Goal: Task Accomplishment & Management: Use online tool/utility

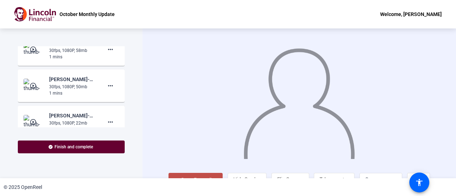
scroll to position [342, 0]
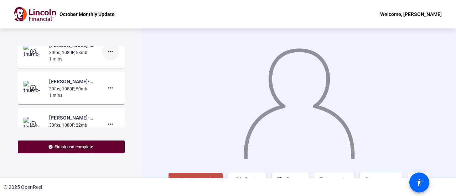
click at [109, 56] on mat-icon "more_horiz" at bounding box center [110, 51] width 9 height 9
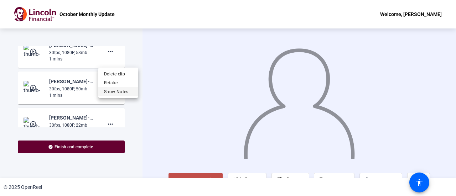
click at [123, 94] on span "Show Notes" at bounding box center [118, 92] width 29 height 9
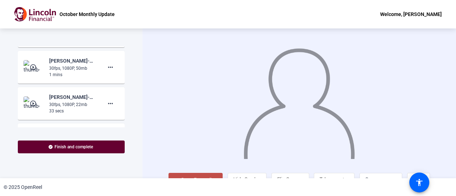
scroll to position [399, 0]
click at [108, 72] on mat-icon "more_horiz" at bounding box center [110, 67] width 9 height 9
click at [117, 106] on span "Show Notes" at bounding box center [118, 107] width 29 height 9
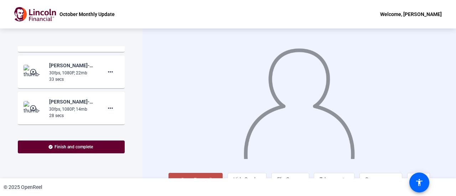
scroll to position [473, 0]
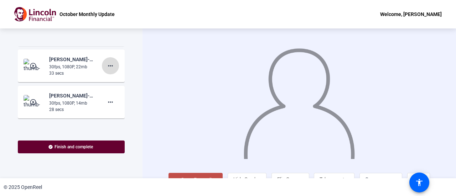
click at [109, 70] on mat-icon "more_horiz" at bounding box center [110, 66] width 9 height 9
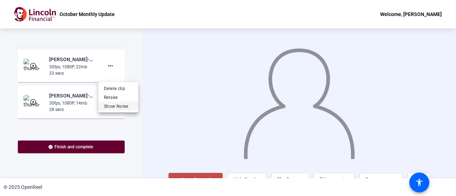
click at [117, 105] on span "Show Notes" at bounding box center [118, 106] width 29 height 9
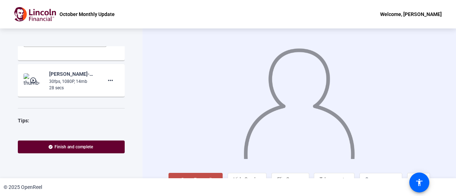
scroll to position [539, 0]
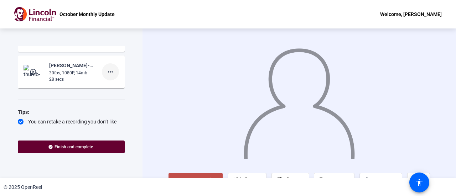
click at [108, 76] on mat-icon "more_horiz" at bounding box center [110, 72] width 9 height 9
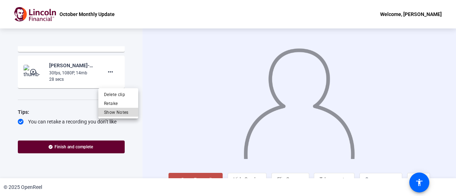
click at [118, 109] on span "Show Notes" at bounding box center [118, 112] width 29 height 9
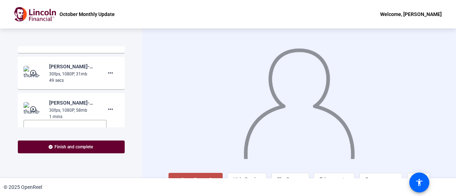
scroll to position [282, 0]
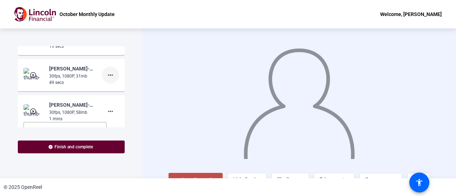
click at [111, 80] on mat-icon "more_horiz" at bounding box center [110, 75] width 9 height 9
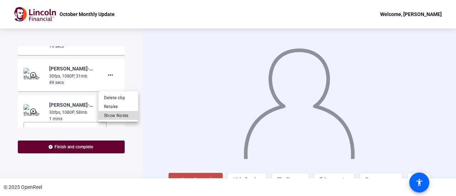
click at [121, 118] on span "Show Notes" at bounding box center [118, 115] width 29 height 9
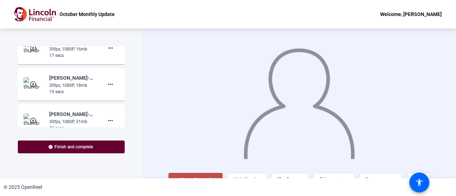
scroll to position [238, 0]
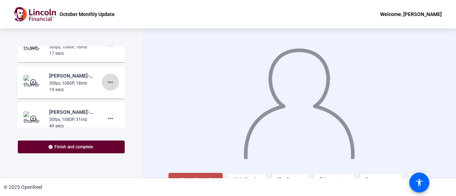
click at [110, 87] on mat-icon "more_horiz" at bounding box center [110, 82] width 9 height 9
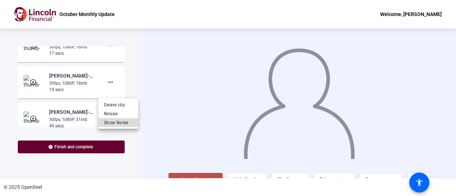
click at [116, 122] on span "Show Notes" at bounding box center [118, 122] width 29 height 9
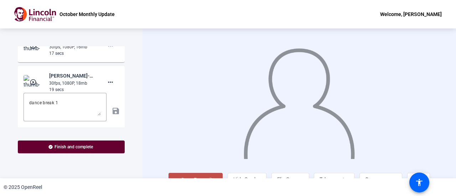
scroll to position [184, 0]
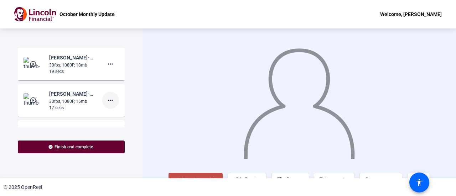
click at [113, 107] on span at bounding box center [110, 100] width 17 height 17
click at [117, 140] on span "Show Notes" at bounding box center [118, 141] width 29 height 9
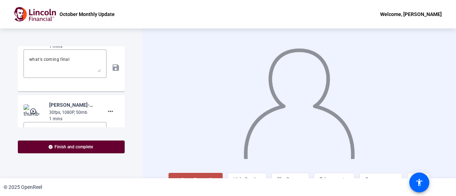
scroll to position [428, 0]
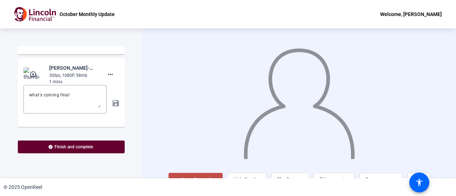
click at [32, 78] on mat-icon "play_circle_outline" at bounding box center [34, 74] width 9 height 7
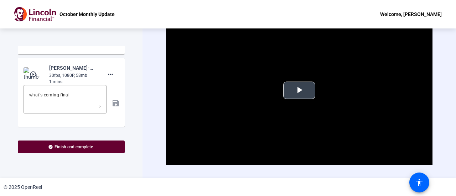
click at [299, 91] on span "Video Player" at bounding box center [299, 91] width 0 height 0
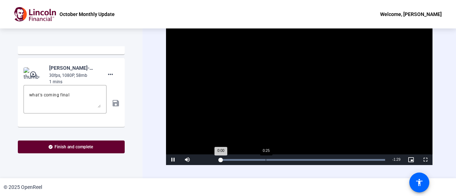
click at [266, 159] on div "Loaded : 100.00% 0:25 0:00" at bounding box center [303, 160] width 166 height 2
click at [299, 157] on div "Loaded : 100.00% 0:43 0:26" at bounding box center [302, 160] width 173 height 11
click at [332, 159] on div "Loaded : 100.00% 0:59 0:44" at bounding box center [303, 160] width 166 height 2
click at [348, 159] on div "1:09" at bounding box center [347, 160] width 0 height 2
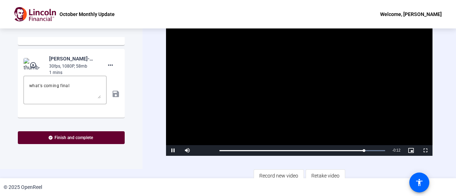
scroll to position [14, 0]
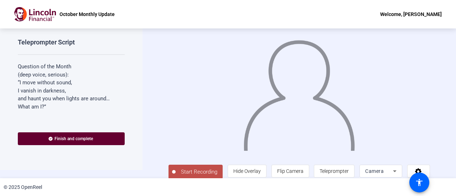
scroll to position [16, 0]
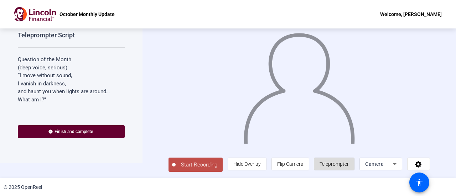
click at [336, 162] on span "Teleprompter" at bounding box center [334, 164] width 29 height 6
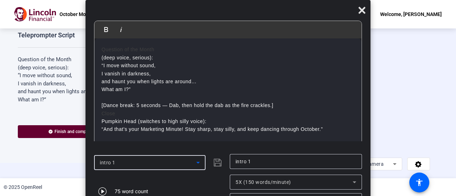
click at [180, 163] on div "intro 1" at bounding box center [148, 163] width 97 height 9
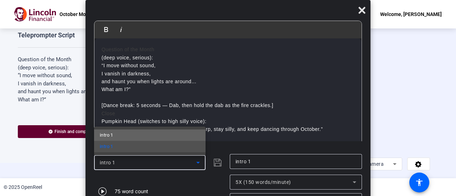
click at [156, 136] on mat-option "intro 1" at bounding box center [150, 135] width 112 height 11
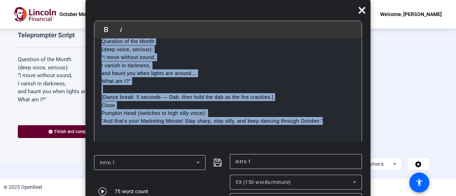
scroll to position [0, 0]
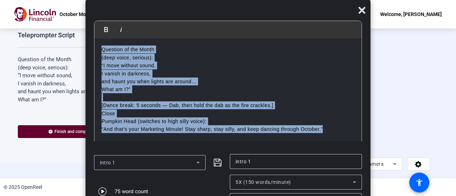
drag, startPoint x: 334, startPoint y: 123, endPoint x: 35, endPoint y: 11, distance: 319.2
click at [35, 11] on body "Accessibility Screen-Reader Guide, Feedback, and Issue Reporting | New window O…" at bounding box center [228, 98] width 456 height 196
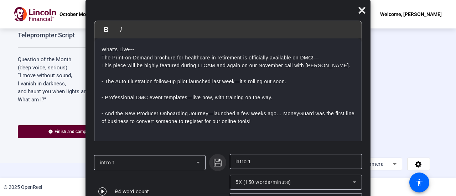
click at [215, 162] on icon "submit" at bounding box center [218, 163] width 9 height 9
click at [314, 183] on div "5X (150 words/minute)" at bounding box center [294, 182] width 117 height 9
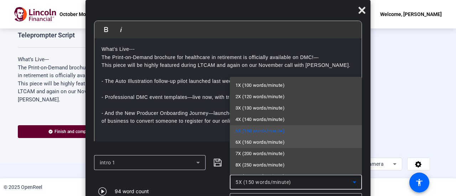
click at [294, 143] on mat-option "6X (160 words/minute)" at bounding box center [296, 142] width 132 height 11
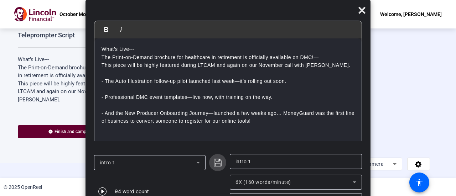
click at [222, 164] on icon "submit" at bounding box center [218, 163] width 9 height 9
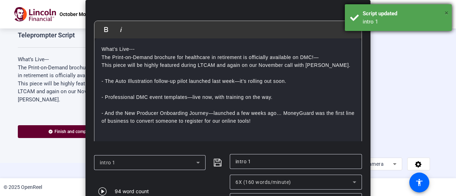
click at [446, 12] on span "×" at bounding box center [447, 13] width 4 height 9
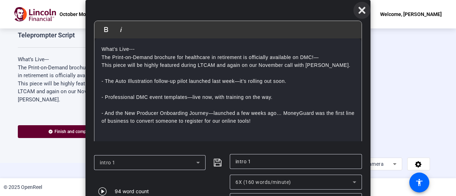
click at [362, 11] on icon at bounding box center [362, 10] width 7 height 7
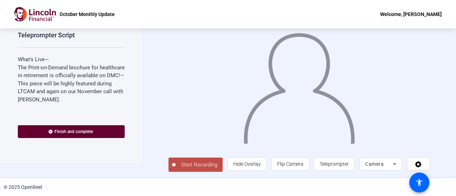
click at [394, 167] on icon at bounding box center [395, 164] width 9 height 9
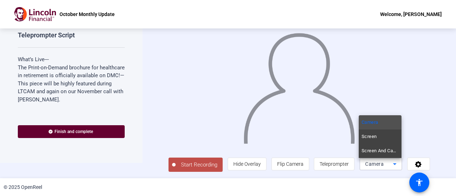
click at [414, 163] on div at bounding box center [228, 98] width 456 height 196
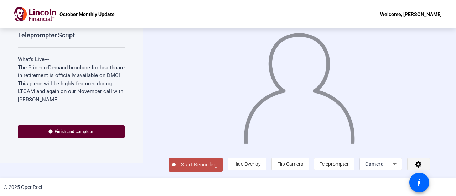
click at [416, 164] on icon at bounding box center [418, 164] width 6 height 6
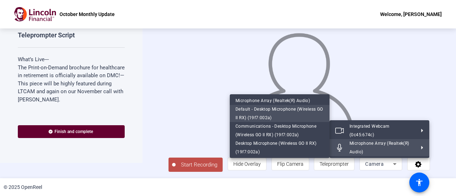
click at [277, 114] on span "Default - Desktop Microphone (Wireless GO II RX) (19f7:002a)" at bounding box center [280, 113] width 88 height 17
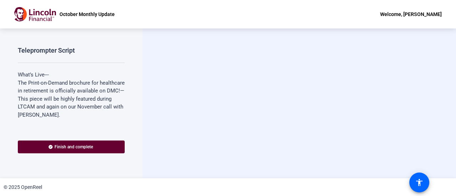
scroll to position [0, 0]
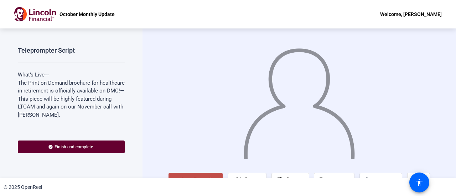
click at [278, 114] on img at bounding box center [299, 101] width 113 height 118
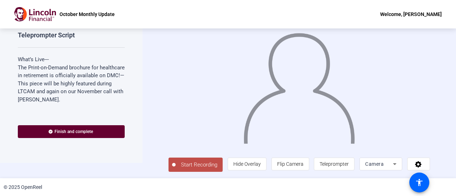
click at [190, 169] on button "Start Recording" at bounding box center [196, 165] width 54 height 14
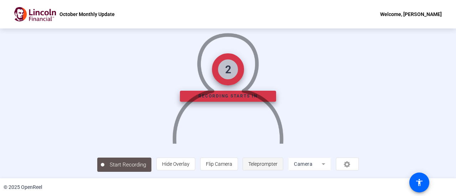
scroll to position [50, 0]
click at [278, 164] on span "Teleprompter" at bounding box center [262, 164] width 29 height 6
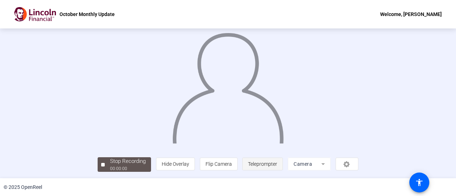
click at [277, 163] on span "Teleprompter" at bounding box center [262, 164] width 29 height 6
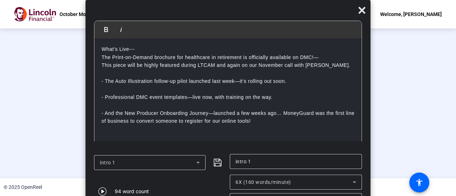
scroll to position [0, 0]
click at [361, 12] on icon at bounding box center [362, 10] width 7 height 7
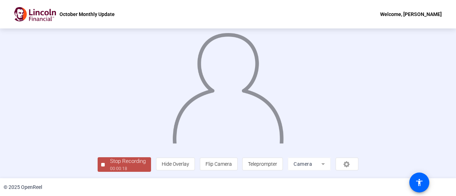
click at [110, 160] on div "Stop Recording" at bounding box center [128, 162] width 36 height 8
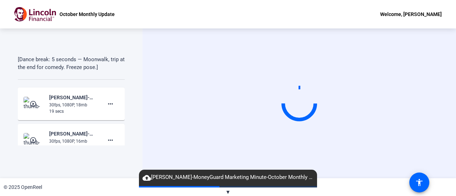
scroll to position [171, 0]
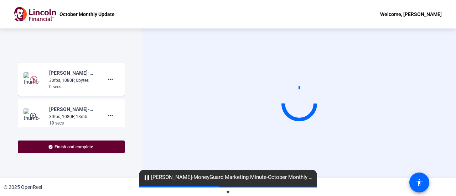
scroll to position [214, 0]
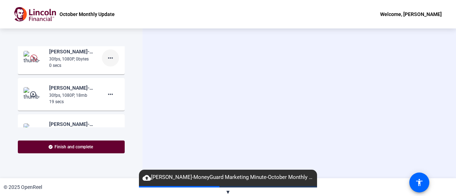
click at [107, 62] on mat-icon "more_horiz" at bounding box center [110, 58] width 9 height 9
click at [112, 96] on span "Retake" at bounding box center [118, 97] width 29 height 9
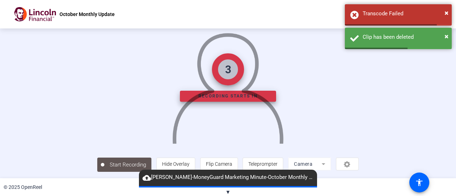
scroll to position [36, 0]
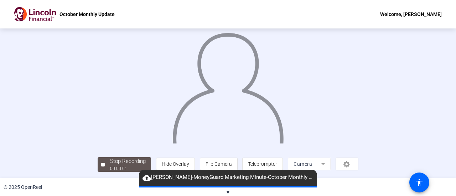
click at [444, 13] on div "October Monthly Update Welcome, Jimmy McConville" at bounding box center [228, 14] width 456 height 29
click at [277, 164] on span "Teleprompter" at bounding box center [262, 164] width 29 height 6
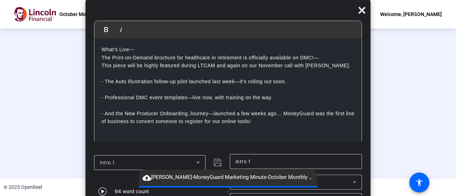
click at [110, 161] on div "Stop Recording" at bounding box center [128, 162] width 36 height 8
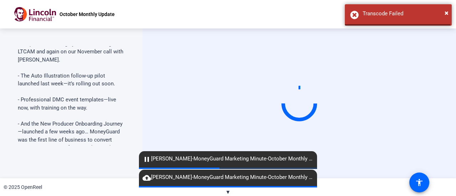
scroll to position [0, 0]
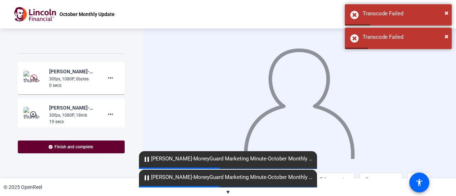
scroll to position [222, 0]
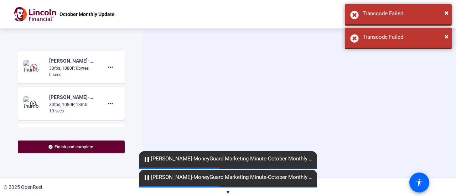
scroll to position [214, 0]
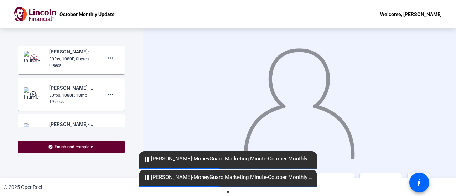
click at [227, 191] on span "▼" at bounding box center [228, 192] width 5 height 6
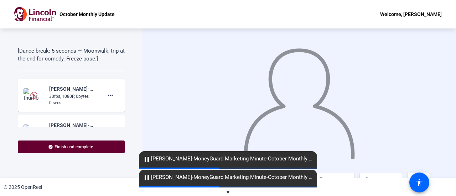
scroll to position [178, 0]
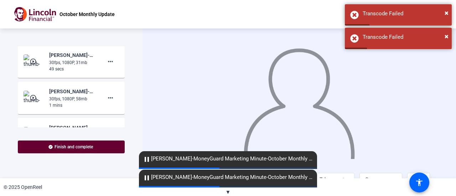
scroll to position [357, 0]
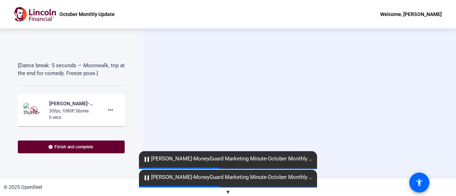
scroll to position [178, 0]
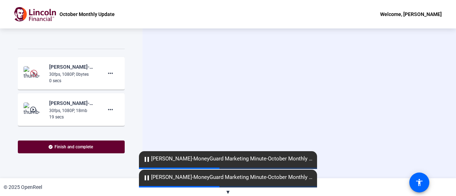
scroll to position [214, 0]
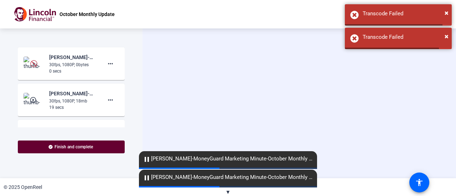
scroll to position [214, 0]
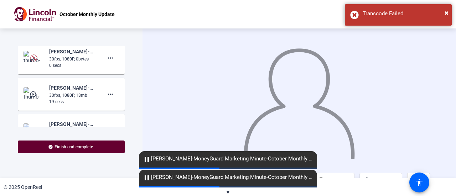
click at [147, 179] on mat-icon "pause" at bounding box center [147, 178] width 9 height 9
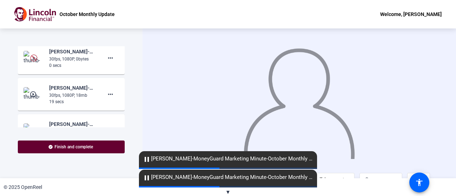
click at [208, 104] on div at bounding box center [300, 93] width 262 height 147
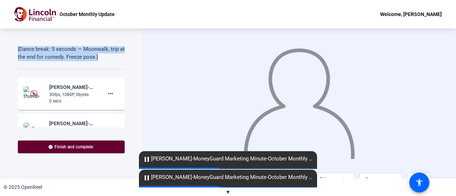
drag, startPoint x: 105, startPoint y: 71, endPoint x: 4, endPoint y: 66, distance: 101.7
click at [4, 66] on div "Teleprompter Script What’s Live--- The Print-on-Demand brochure for healthcare …" at bounding box center [71, 104] width 143 height 150
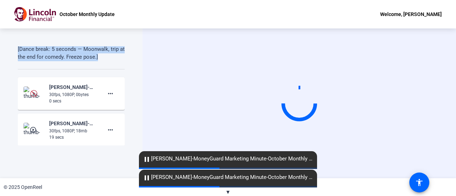
scroll to position [0, 0]
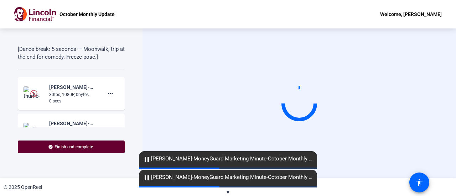
scroll to position [214, 0]
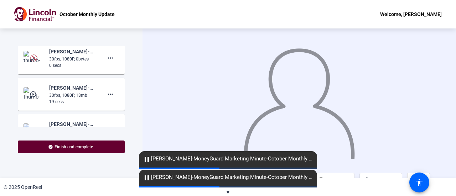
click at [34, 40] on div "Teleprompter Script What’s Live--- The Print-on-Demand brochure for healthcare …" at bounding box center [71, 104] width 143 height 150
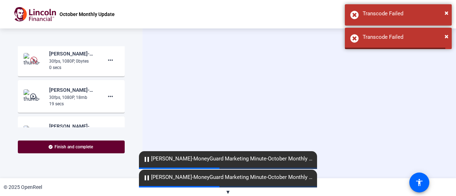
scroll to position [224, 0]
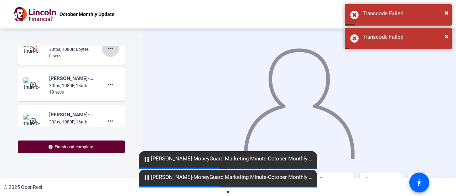
click at [106, 53] on mat-icon "more_horiz" at bounding box center [110, 48] width 9 height 9
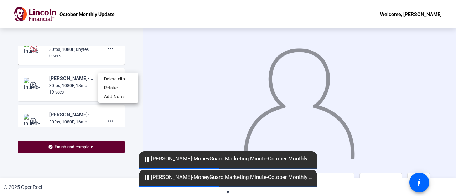
click at [124, 38] on div at bounding box center [228, 98] width 456 height 196
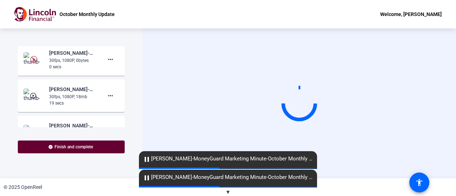
scroll to position [214, 0]
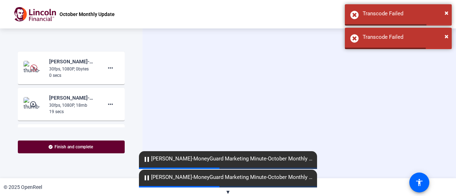
scroll to position [200, 0]
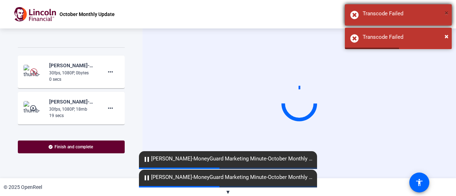
click at [448, 14] on span "×" at bounding box center [447, 13] width 4 height 9
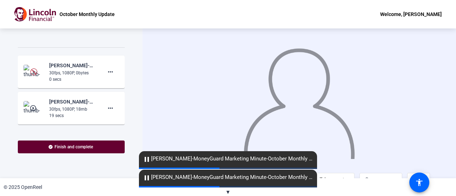
click at [231, 158] on span "pause [PERSON_NAME]-MoneyGuard Marketing Minute-October Monthly Update-17592342…" at bounding box center [228, 159] width 178 height 9
click at [198, 161] on span "pause [PERSON_NAME]-MoneyGuard Marketing Minute-October Monthly Update-17592342…" at bounding box center [228, 159] width 178 height 9
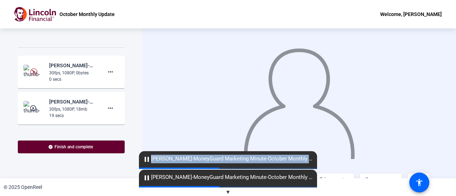
click at [198, 161] on span "pause [PERSON_NAME]-MoneyGuard Marketing Minute-October Monthly Update-17592342…" at bounding box center [228, 159] width 178 height 9
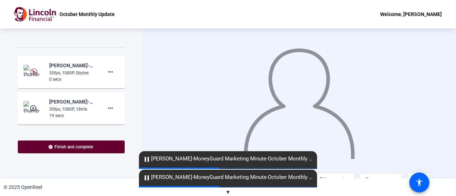
click at [200, 176] on span "pause [PERSON_NAME]-MoneyGuard Marketing Minute-October Monthly Update-17592342…" at bounding box center [228, 178] width 178 height 9
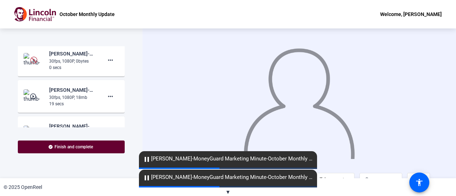
scroll to position [217, 0]
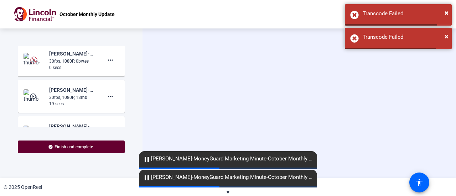
scroll to position [214, 0]
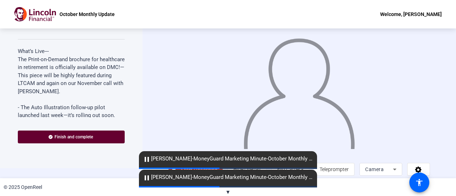
scroll to position [16, 0]
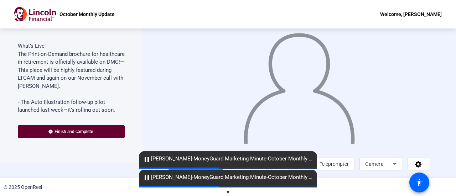
click at [229, 192] on span "▼" at bounding box center [228, 192] width 5 height 6
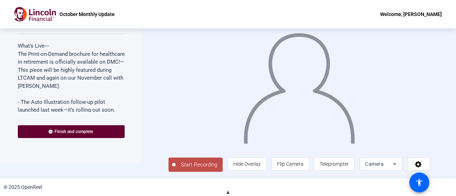
click at [198, 166] on span "Start Recording" at bounding box center [199, 165] width 47 height 8
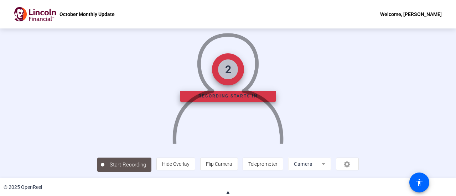
scroll to position [50, 0]
click at [278, 162] on span "Teleprompter" at bounding box center [262, 164] width 29 height 6
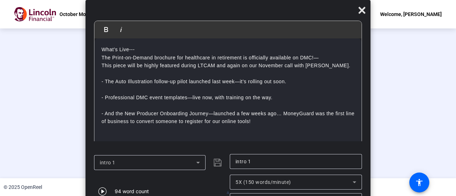
click at [98, 157] on div "Stop Recording 00:00:50 person Hide Overlay flip Flip Camera article Teleprompt…" at bounding box center [228, 165] width 261 height 16
click at [110, 166] on div "00:00:51" at bounding box center [128, 169] width 36 height 6
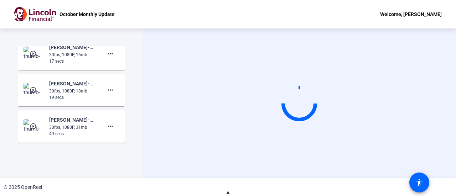
scroll to position [263, 0]
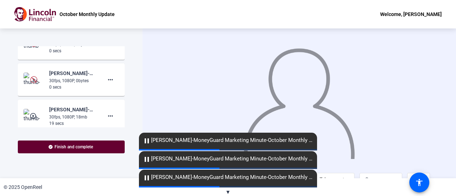
scroll to position [190, 0]
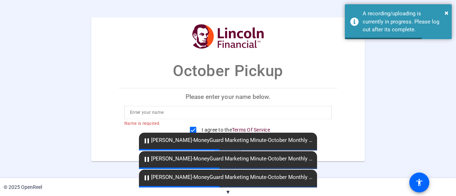
click at [188, 112] on input at bounding box center [228, 112] width 196 height 9
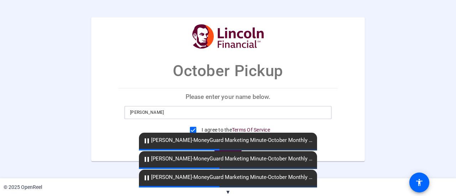
type input "Jimmy McConville"
click at [230, 192] on span "▼" at bounding box center [228, 192] width 5 height 6
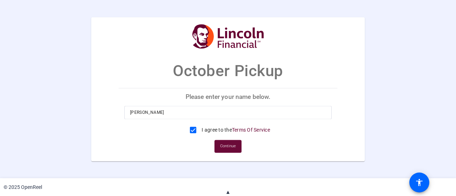
click at [230, 144] on span "Continue" at bounding box center [228, 146] width 16 height 11
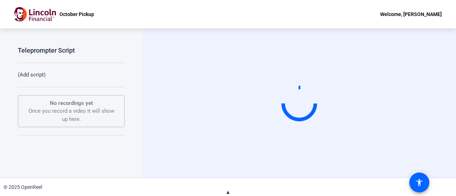
click at [33, 75] on p "(Add script)" at bounding box center [71, 75] width 107 height 8
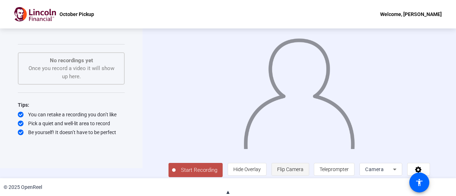
scroll to position [16, 0]
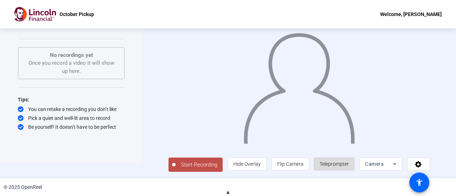
click at [341, 167] on span "Teleprompter" at bounding box center [334, 164] width 29 height 6
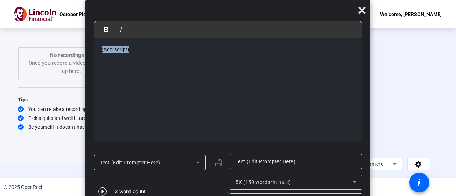
drag, startPoint x: 135, startPoint y: 53, endPoint x: 78, endPoint y: 49, distance: 57.5
click at [81, 53] on body "Accessibility Screen-Reader Guide, Feedback, and Issue Reporting | New window O…" at bounding box center [228, 98] width 456 height 196
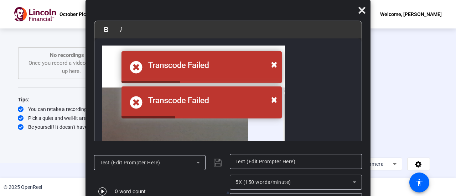
scroll to position [0, 0]
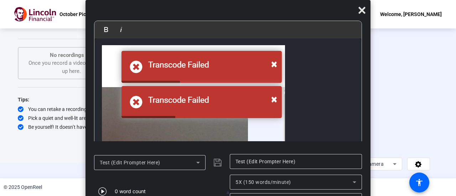
click at [260, 101] on img at bounding box center [194, 96] width 184 height 103
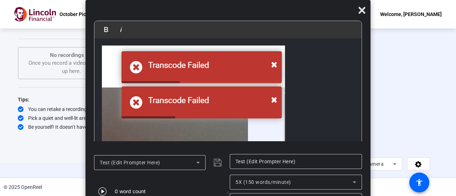
scroll to position [0, 0]
click at [289, 86] on p at bounding box center [228, 97] width 253 height 103
click at [261, 77] on img at bounding box center [194, 97] width 184 height 103
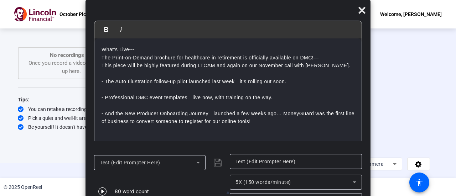
click at [216, 165] on div "Test (Edit Prompter Here)" at bounding box center [160, 162] width 132 height 17
click at [184, 163] on div "Test (Edit Prompter Here)" at bounding box center [148, 163] width 97 height 9
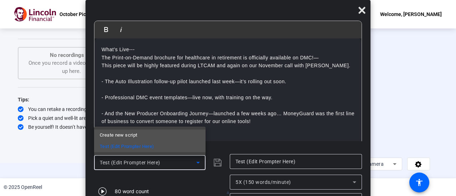
click at [146, 137] on mat-option "Create new script" at bounding box center [150, 135] width 112 height 11
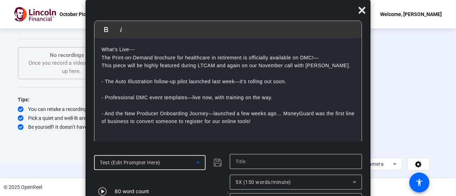
scroll to position [25, 0]
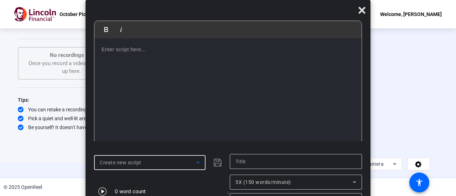
click at [237, 159] on input "text" at bounding box center [296, 162] width 121 height 9
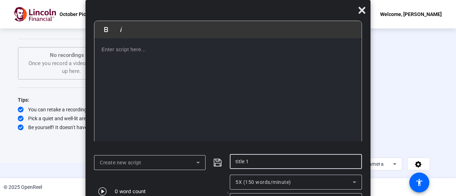
type input "title 1"
click at [167, 55] on div at bounding box center [227, 98] width 267 height 118
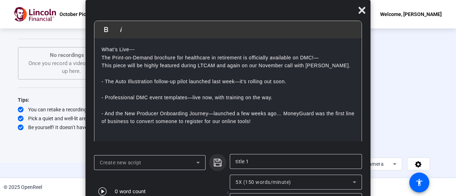
click at [217, 162] on icon "submit" at bounding box center [218, 163] width 9 height 9
click at [215, 163] on icon "submit" at bounding box center [218, 163] width 8 height 8
drag, startPoint x: 359, startPoint y: 11, endPoint x: 353, endPoint y: 24, distance: 14.3
click at [359, 11] on icon at bounding box center [362, 10] width 9 height 9
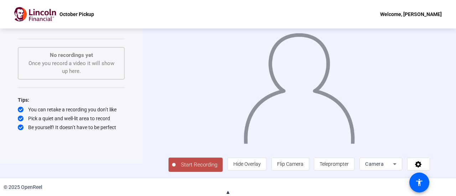
click at [200, 165] on span "Start Recording" at bounding box center [199, 165] width 47 height 8
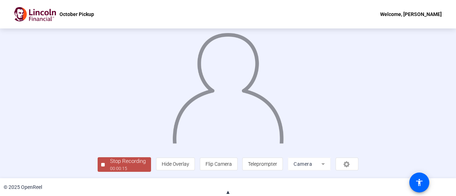
scroll to position [50, 0]
click at [110, 165] on div "Stop Recording" at bounding box center [128, 162] width 36 height 8
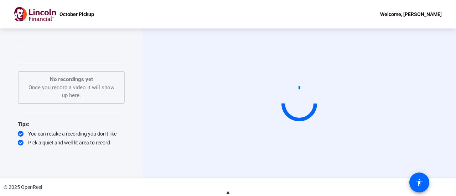
scroll to position [25, 0]
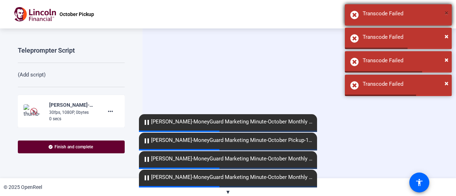
click at [446, 12] on span "×" at bounding box center [447, 13] width 4 height 9
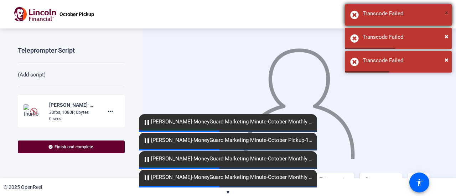
click at [445, 16] on span "×" at bounding box center [447, 13] width 4 height 9
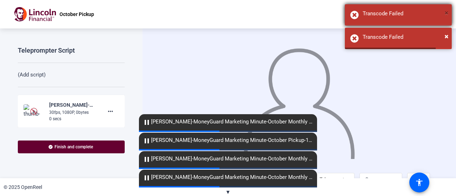
click at [446, 17] on button "×" at bounding box center [447, 12] width 4 height 11
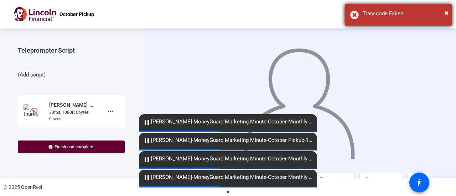
click at [444, 12] on div "Transcode Failed" at bounding box center [405, 14] width 84 height 8
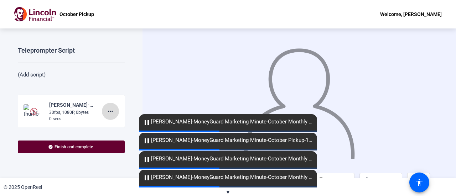
click at [107, 111] on mat-icon "more_horiz" at bounding box center [110, 111] width 9 height 9
click at [114, 120] on div "Delete clip Retake Add Notes" at bounding box center [118, 135] width 40 height 30
click at [114, 125] on mat-card-content "[PERSON_NAME]-MoneyGuard Marketing Minute-October Pickup-1759234851176-webcam 3…" at bounding box center [71, 111] width 107 height 33
click at [111, 112] on mat-icon "more_horiz" at bounding box center [110, 111] width 9 height 9
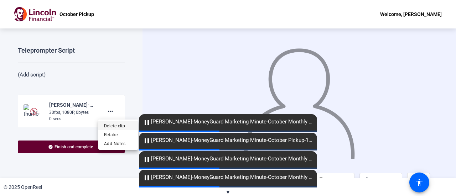
click at [113, 124] on span "Delete clip" at bounding box center [118, 126] width 29 height 9
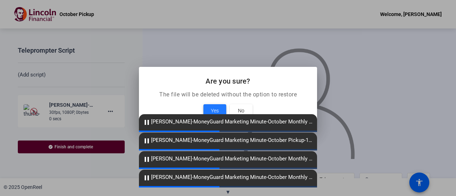
click at [216, 108] on span "Yes" at bounding box center [215, 111] width 8 height 9
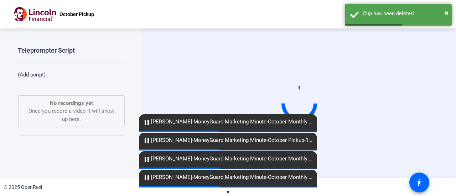
click at [146, 123] on mat-icon "pause" at bounding box center [147, 122] width 9 height 9
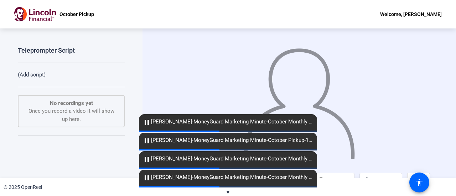
click at [144, 120] on mat-icon "pause" at bounding box center [147, 122] width 9 height 9
click at [148, 137] on mat-icon "pause" at bounding box center [147, 141] width 9 height 9
click at [148, 142] on mat-icon "pause" at bounding box center [147, 141] width 9 height 9
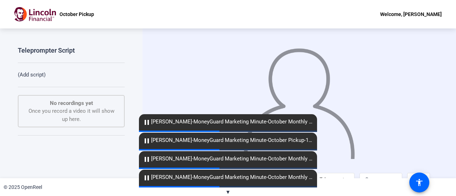
click at [149, 157] on mat-icon "pause" at bounding box center [147, 159] width 9 height 9
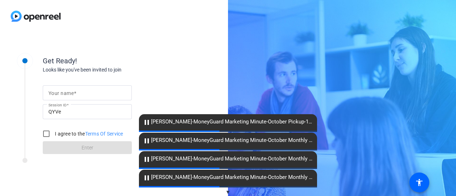
click at [74, 94] on span at bounding box center [75, 94] width 2 height 6
click at [74, 94] on input "Your name" at bounding box center [87, 93] width 78 height 9
type input "[PERSON_NAME]"
click at [45, 133] on input "I agree to the Terms Of Service" at bounding box center [46, 134] width 14 height 14
checkbox input "true"
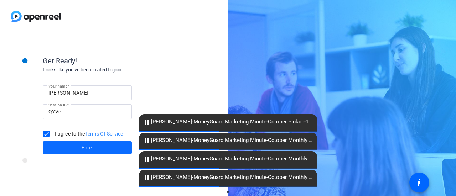
click at [62, 145] on span at bounding box center [87, 147] width 89 height 17
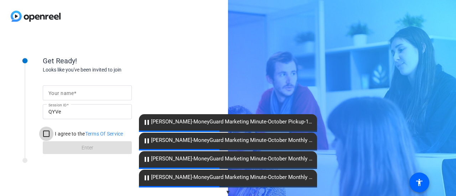
click at [48, 134] on input "I agree to the Terms Of Service" at bounding box center [46, 134] width 14 height 14
checkbox input "true"
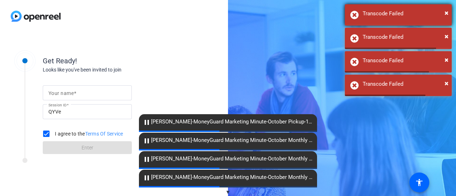
click at [449, 14] on div "× Transcode Failed" at bounding box center [398, 14] width 107 height 21
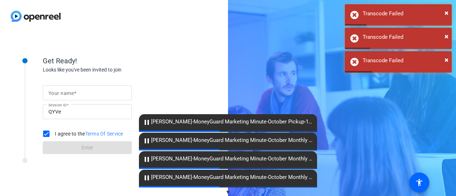
click at [227, 192] on span "▼" at bounding box center [228, 192] width 5 height 6
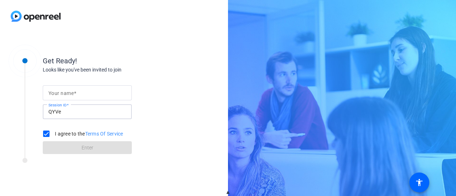
click at [71, 112] on input "QYVe" at bounding box center [87, 112] width 78 height 9
click at [64, 113] on input "QYVe" at bounding box center [87, 112] width 78 height 9
click at [73, 97] on input "Your name" at bounding box center [87, 93] width 78 height 9
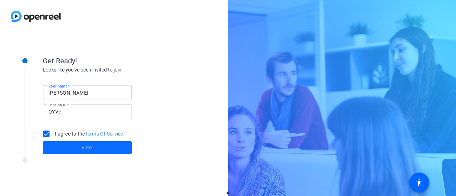
type input "[PERSON_NAME]"
click at [84, 150] on span "Enter" at bounding box center [88, 147] width 12 height 7
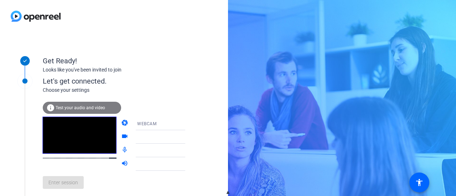
click at [153, 124] on div "WEBCAM" at bounding box center [163, 123] width 53 height 9
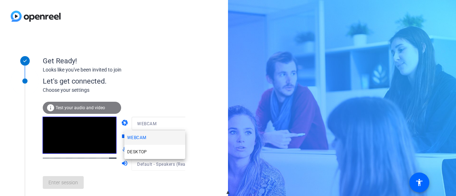
click at [153, 124] on div at bounding box center [228, 98] width 456 height 196
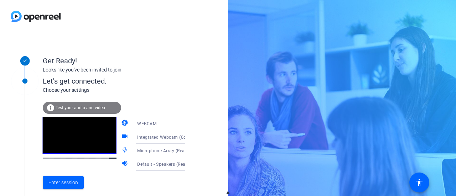
click at [168, 150] on span "Microphone Array (Realtek(R) Audio)" at bounding box center [175, 151] width 76 height 6
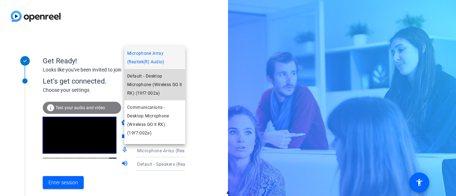
click at [159, 91] on span "Default - Desktop Microphone (Wireless GO II RX) (19f7:002a)" at bounding box center [154, 85] width 55 height 26
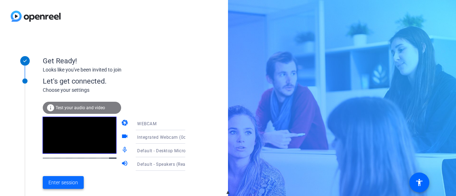
click at [61, 180] on span "Enter session" at bounding box center [63, 182] width 30 height 7
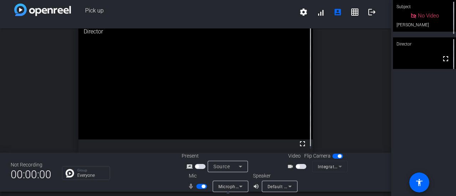
scroll to position [8, 0]
